Goal: Task Accomplishment & Management: Use online tool/utility

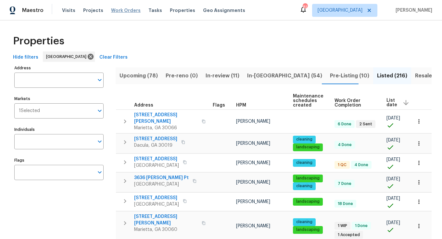
click at [131, 13] on span "Work Orders" at bounding box center [126, 10] width 30 height 6
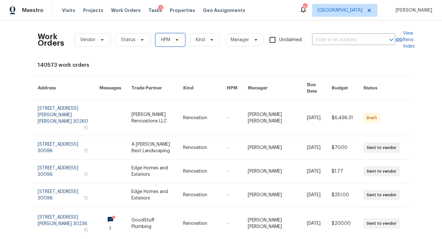
click at [164, 43] on span "HPM" at bounding box center [165, 40] width 9 height 6
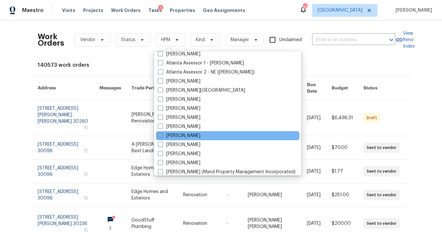
scroll to position [18, 0]
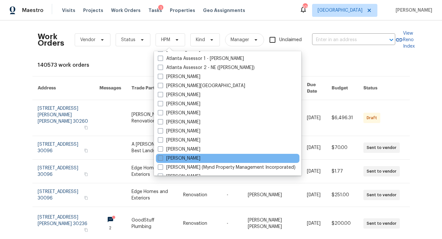
click at [169, 156] on label "[PERSON_NAME]" at bounding box center [179, 158] width 42 height 6
click at [162, 156] on input "[PERSON_NAME]" at bounding box center [160, 157] width 4 height 4
checkbox input "true"
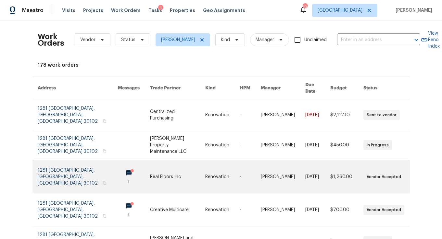
click at [76, 161] on link at bounding box center [78, 177] width 80 height 33
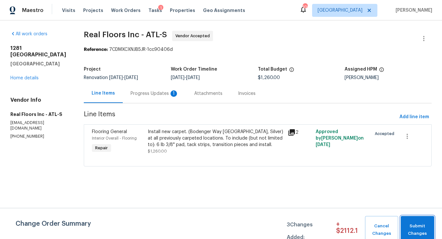
click at [414, 224] on span "Submit Changes" at bounding box center [417, 230] width 27 height 15
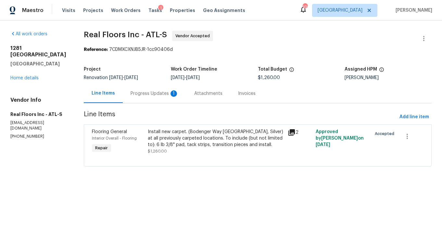
click at [141, 95] on div "Progress Updates 1" at bounding box center [154, 94] width 48 height 6
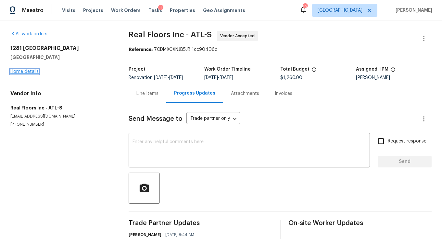
click at [34, 73] on link "Home details" at bounding box center [24, 71] width 28 height 5
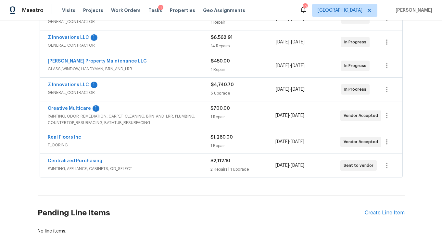
scroll to position [151, 0]
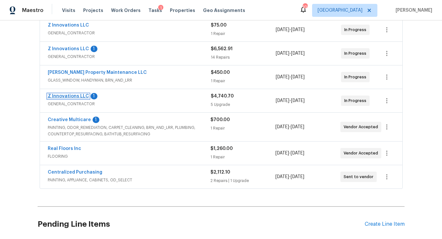
click at [81, 95] on link "Z Innovations LLC" at bounding box center [68, 96] width 41 height 5
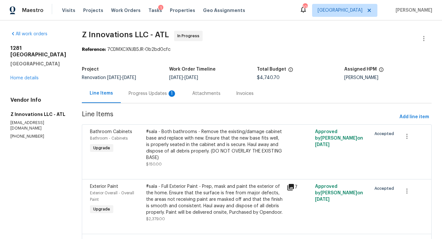
click at [159, 91] on div "Progress Updates 1" at bounding box center [152, 94] width 48 height 6
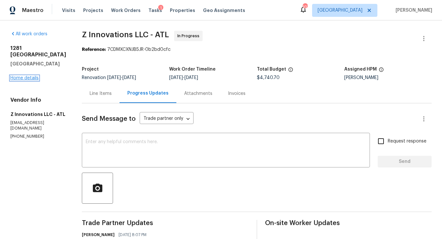
click at [32, 77] on link "Home details" at bounding box center [24, 78] width 28 height 5
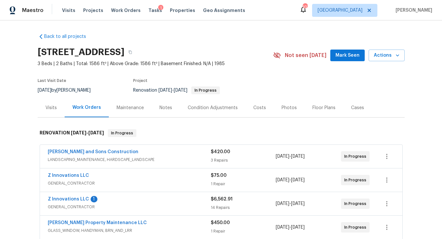
scroll to position [1, 0]
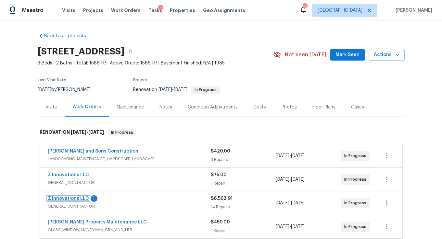
click at [67, 198] on link "Z Innovations LLC" at bounding box center [68, 199] width 41 height 5
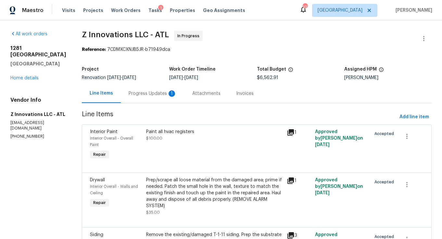
click at [148, 94] on div "Progress Updates 1" at bounding box center [152, 94] width 48 height 6
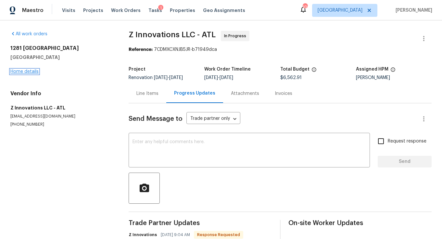
click at [27, 70] on link "Home details" at bounding box center [24, 71] width 28 height 5
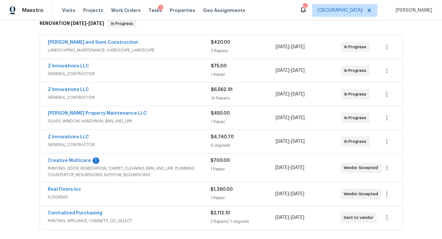
scroll to position [112, 0]
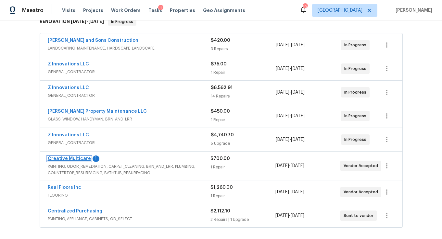
click at [77, 158] on link "Creative Multicare" at bounding box center [69, 159] width 43 height 5
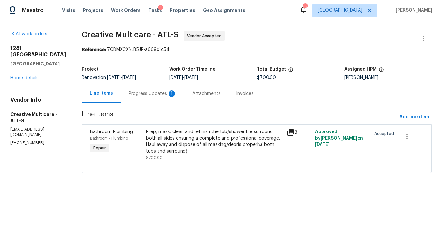
click at [167, 97] on div "Progress Updates 1" at bounding box center [153, 93] width 64 height 19
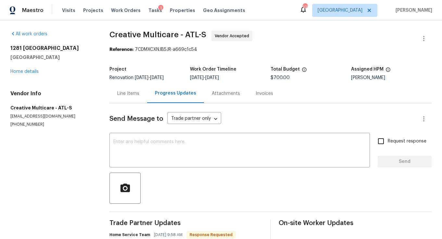
click at [85, 185] on section "All work orders [STREET_ADDRESS] Home details Vendor Info Creative Multicare - …" at bounding box center [51, 150] width 83 height 238
click at [28, 72] on link "Home details" at bounding box center [24, 71] width 28 height 5
